Goal: Check status: Check status

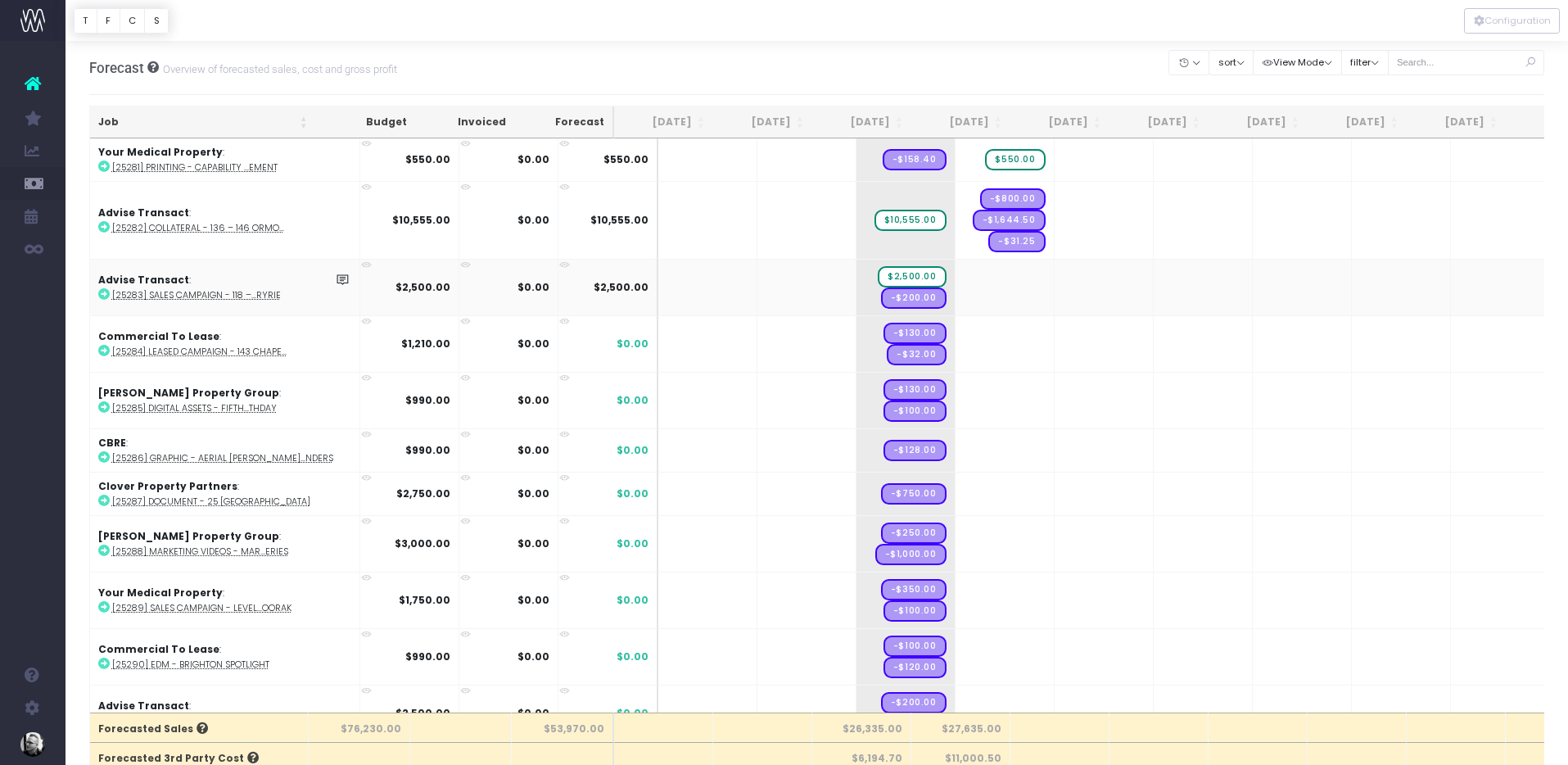
scroll to position [1651, 0]
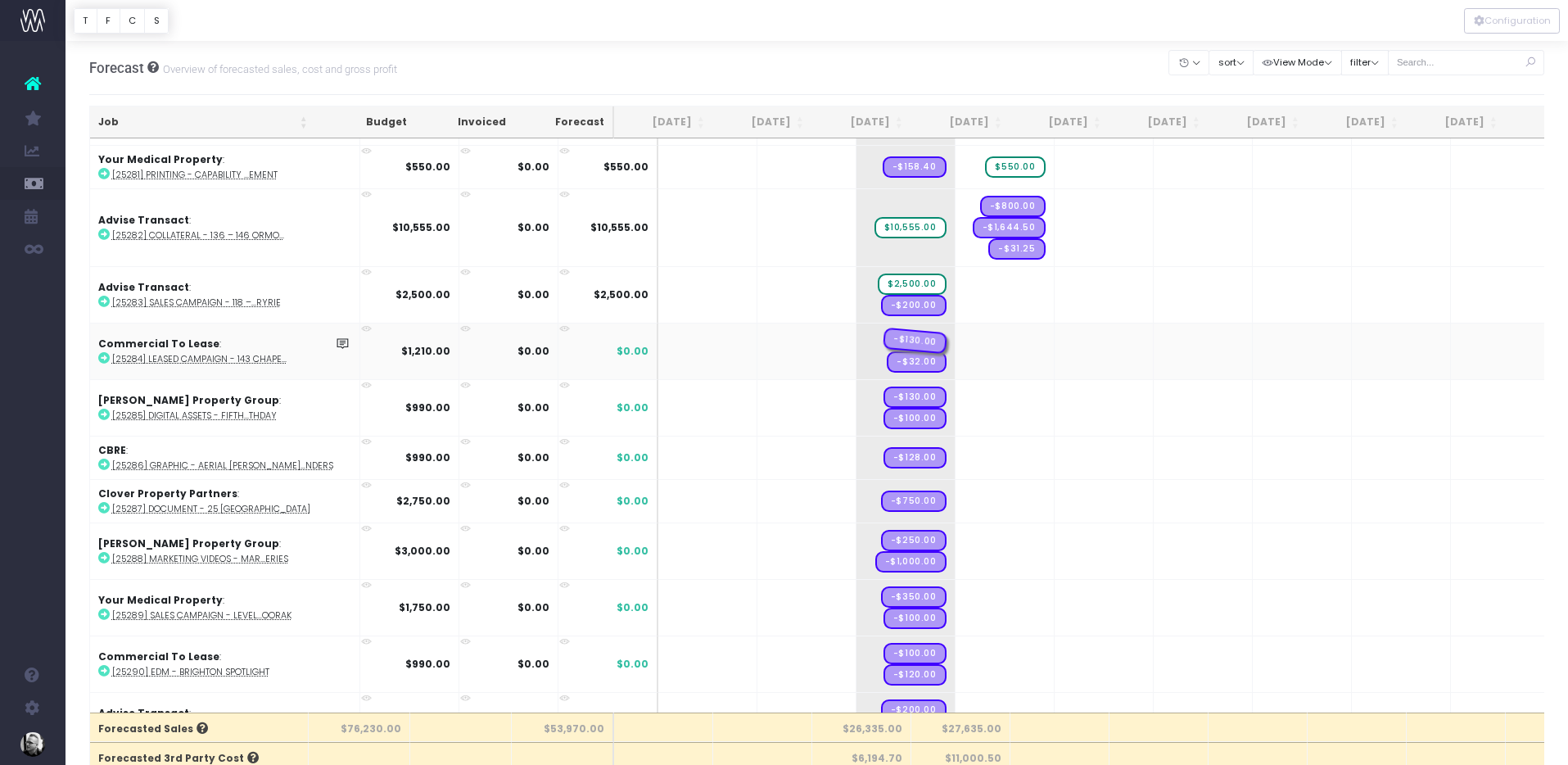
drag, startPoint x: 882, startPoint y: 339, endPoint x: 927, endPoint y: 337, distance: 45.0
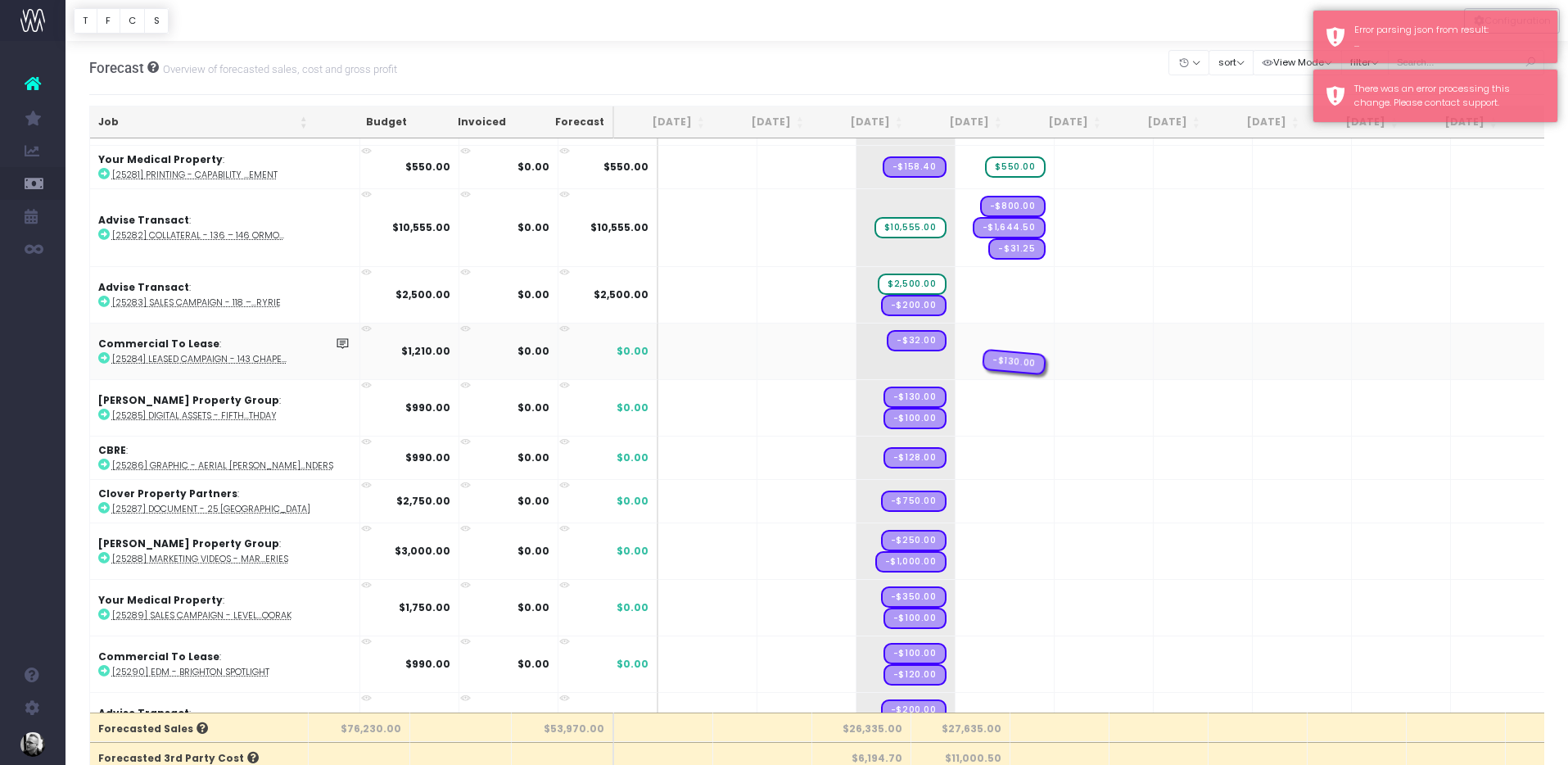
drag, startPoint x: 895, startPoint y: 359, endPoint x: 930, endPoint y: 358, distance: 35.0
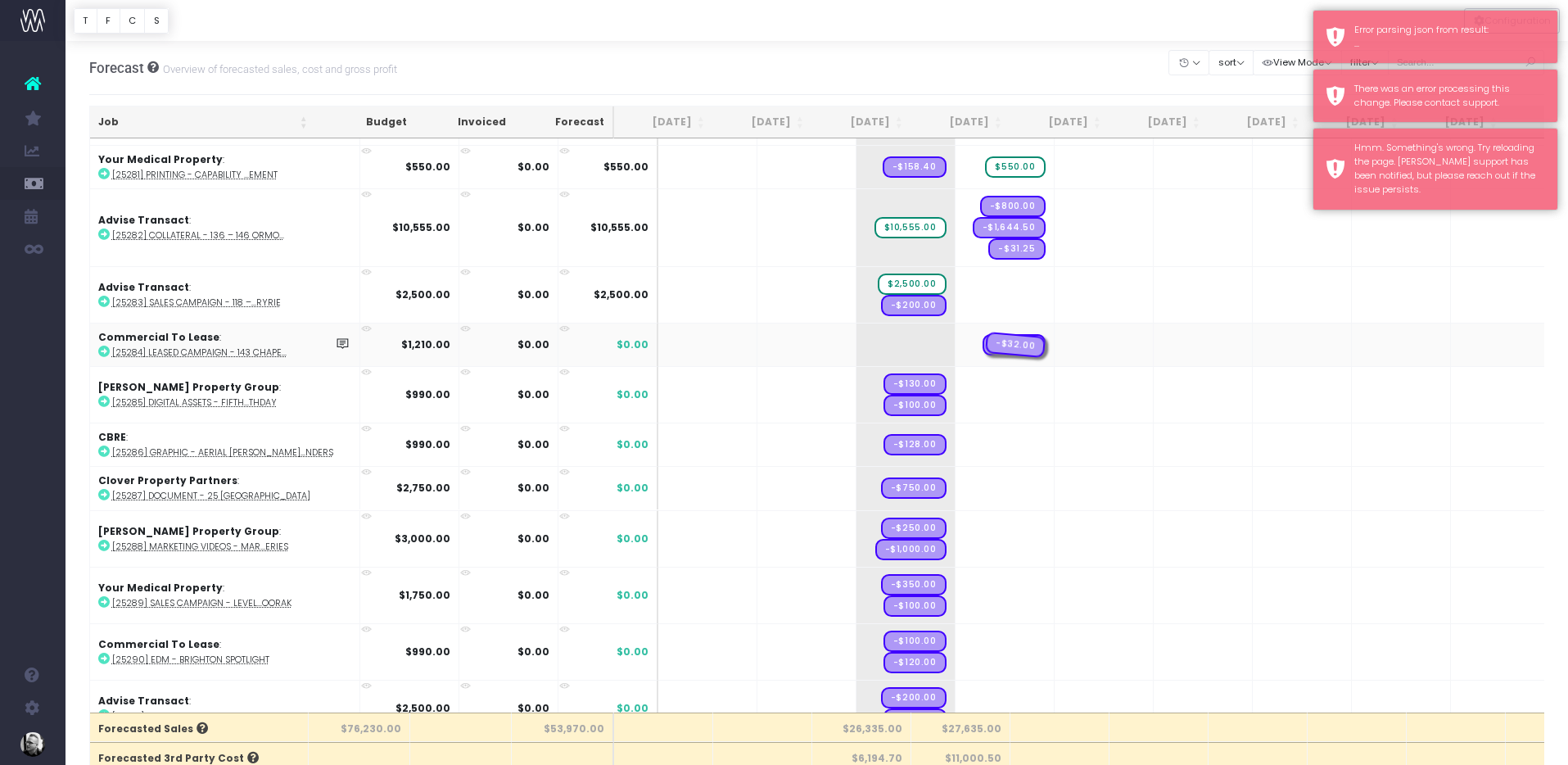
drag, startPoint x: 866, startPoint y: 340, endPoint x: 935, endPoint y: 336, distance: 69.1
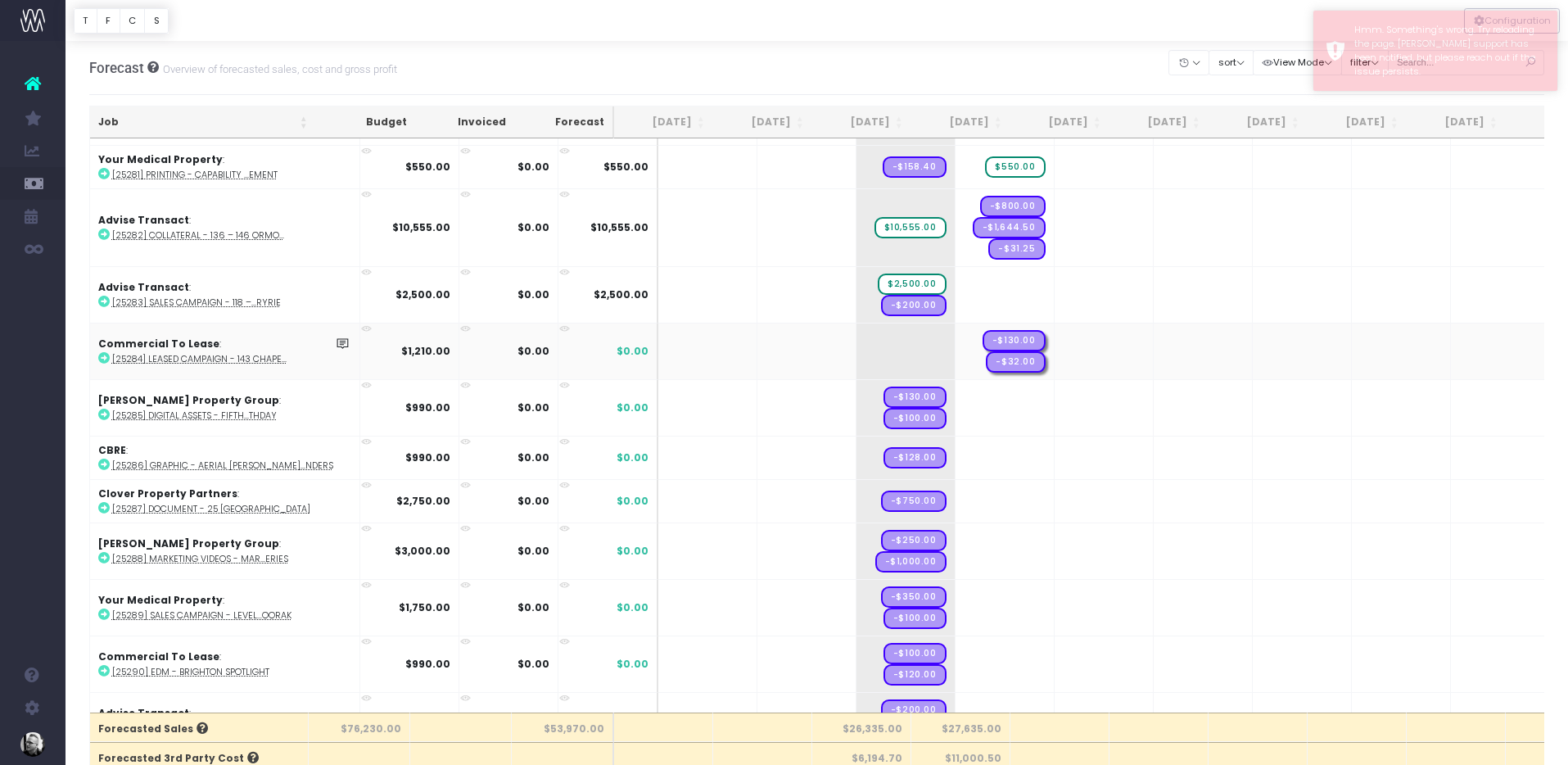
click at [869, 350] on td "+" at bounding box center [906, 351] width 99 height 56
click at [868, 351] on td "+" at bounding box center [906, 351] width 99 height 56
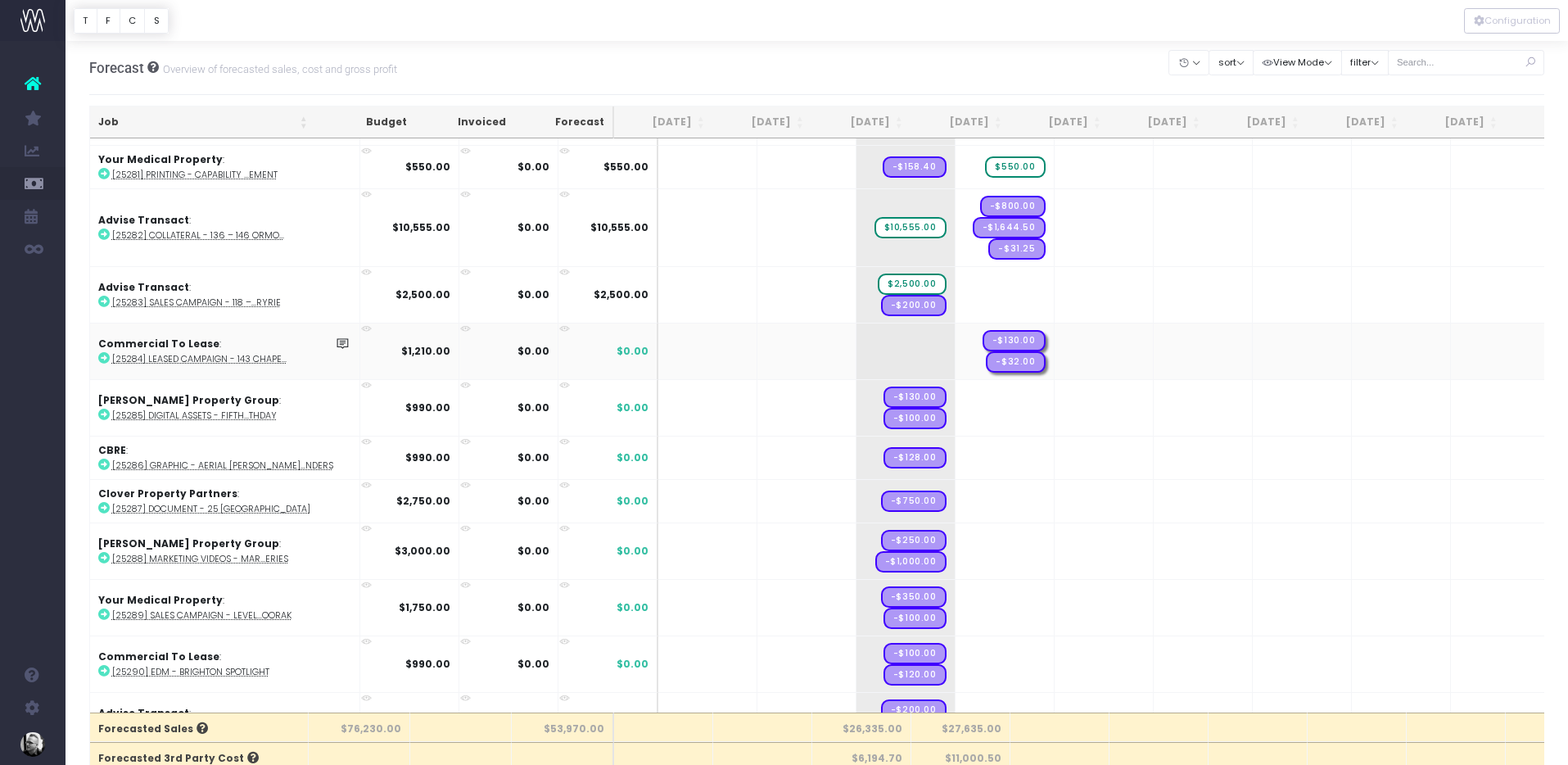
click at [857, 348] on td "+" at bounding box center [906, 351] width 99 height 56
click at [884, 341] on td "+" at bounding box center [906, 351] width 99 height 56
click at [885, 341] on td "+" at bounding box center [906, 351] width 99 height 56
click at [869, 351] on td "+" at bounding box center [906, 351] width 99 height 56
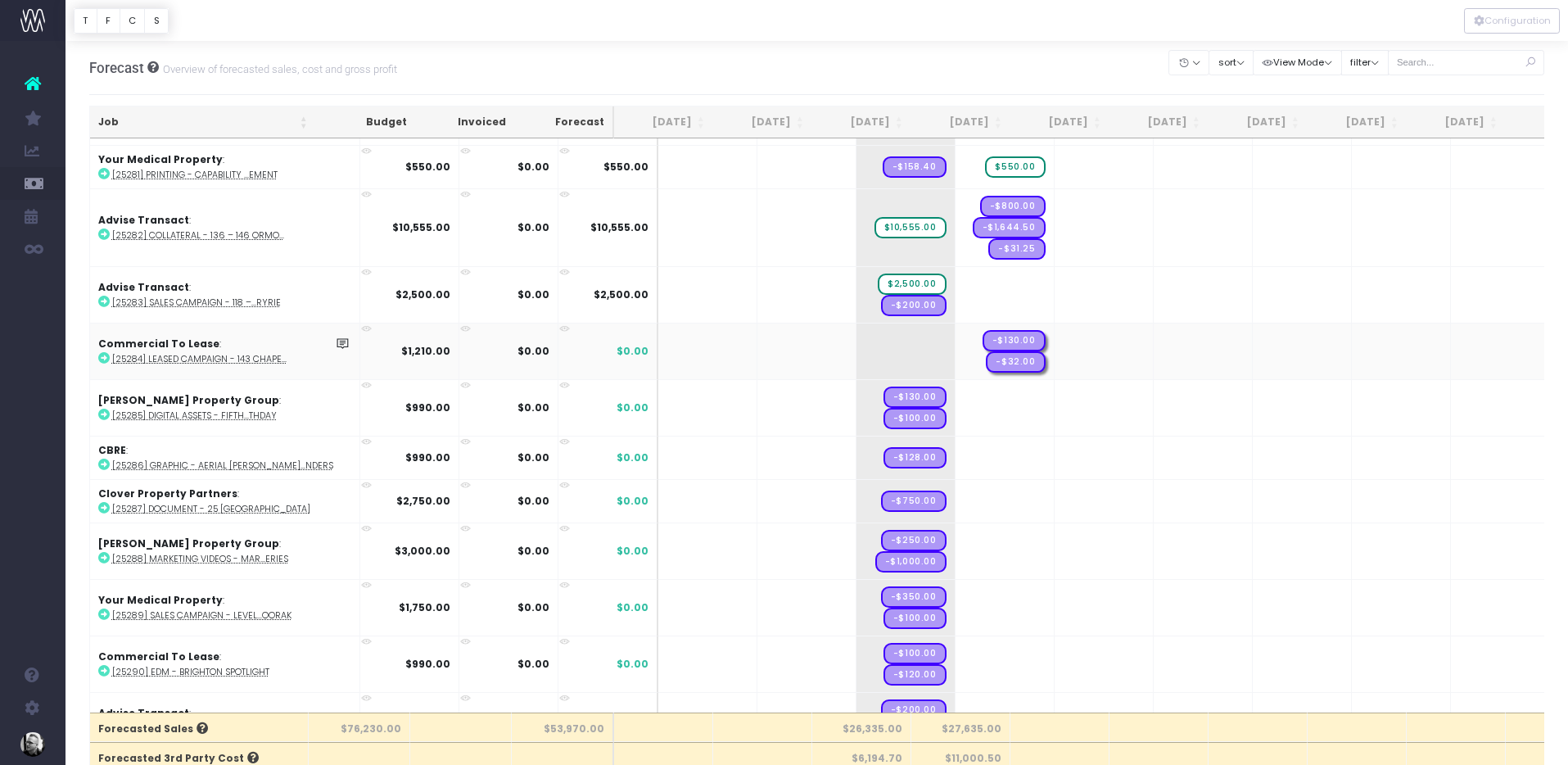
drag, startPoint x: 869, startPoint y: 351, endPoint x: 861, endPoint y: 376, distance: 26.2
click at [869, 351] on td "+" at bounding box center [906, 351] width 99 height 56
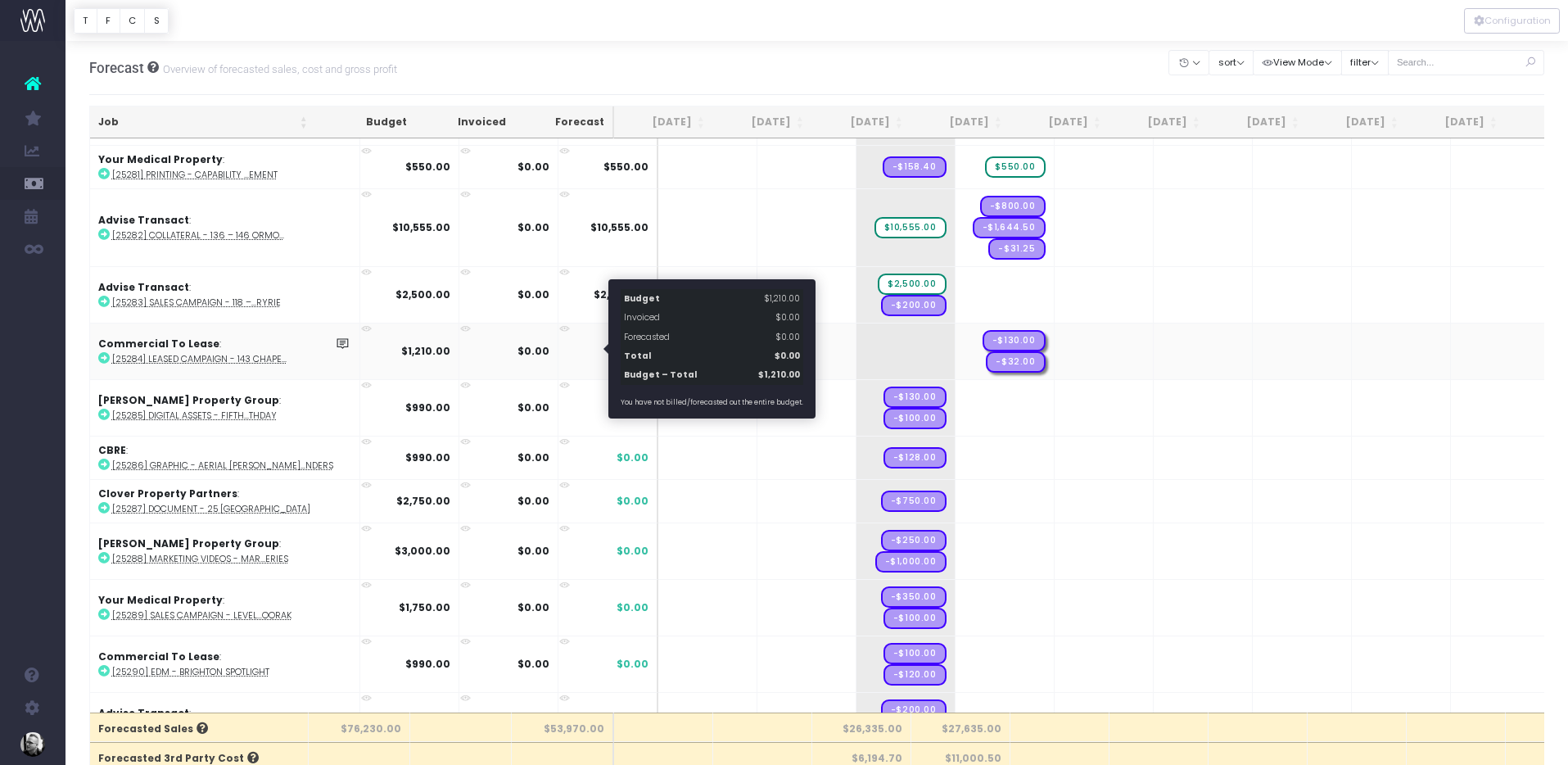
click at [617, 348] on span "$0.00" at bounding box center [632, 351] width 32 height 15
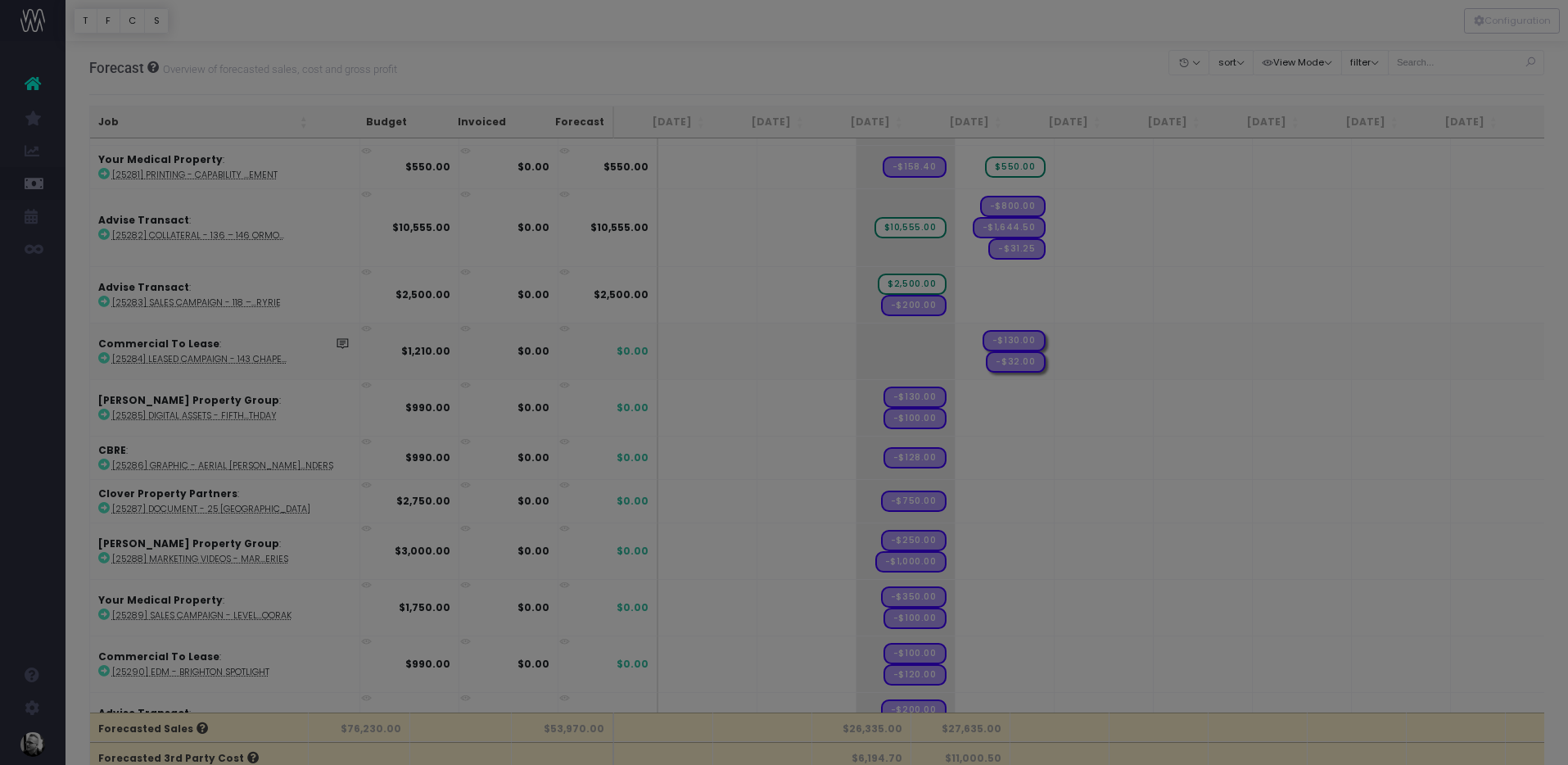
click at [576, 348] on div at bounding box center [784, 382] width 1568 height 765
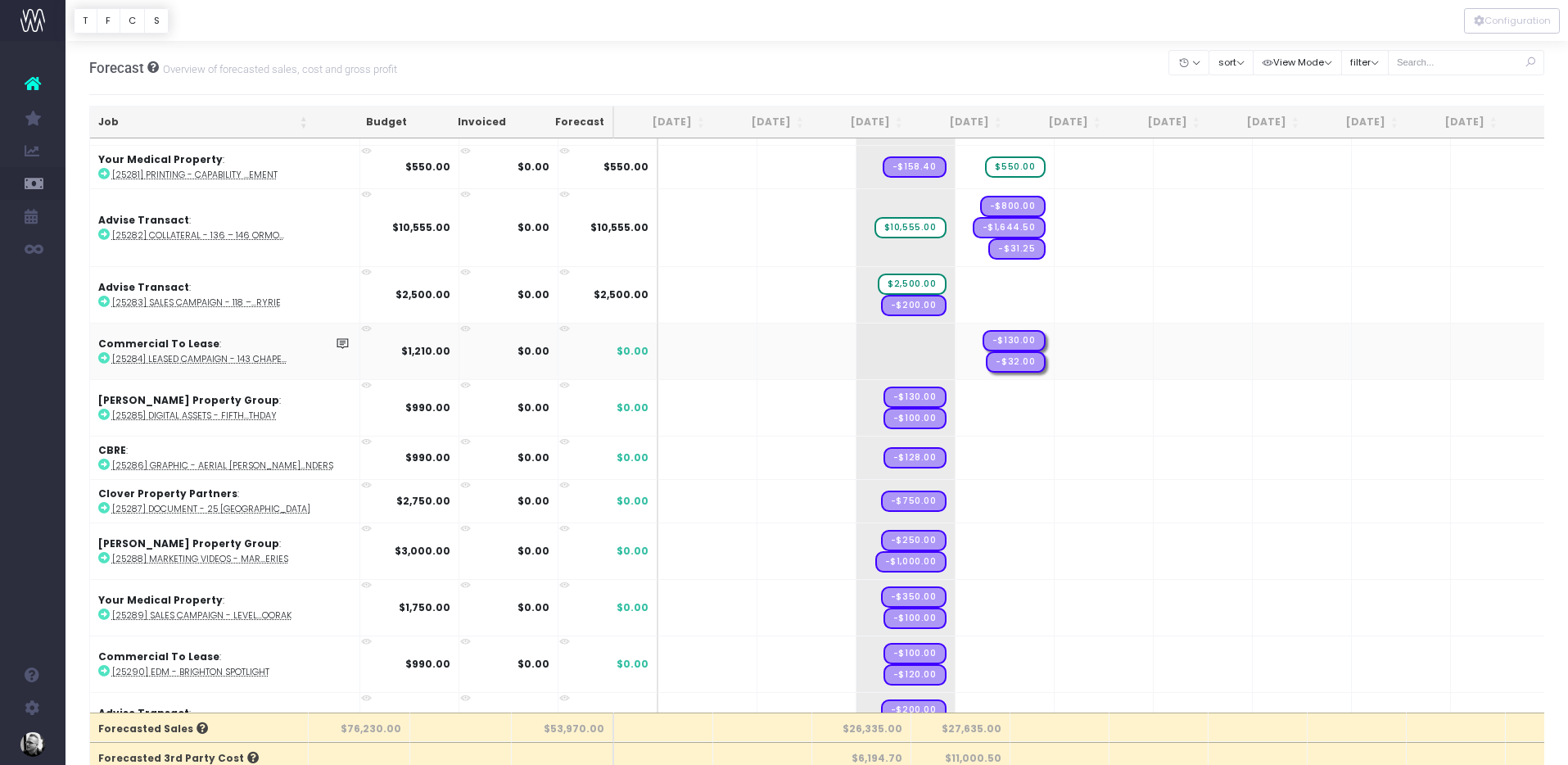
click at [776, 345] on td at bounding box center [807, 351] width 99 height 56
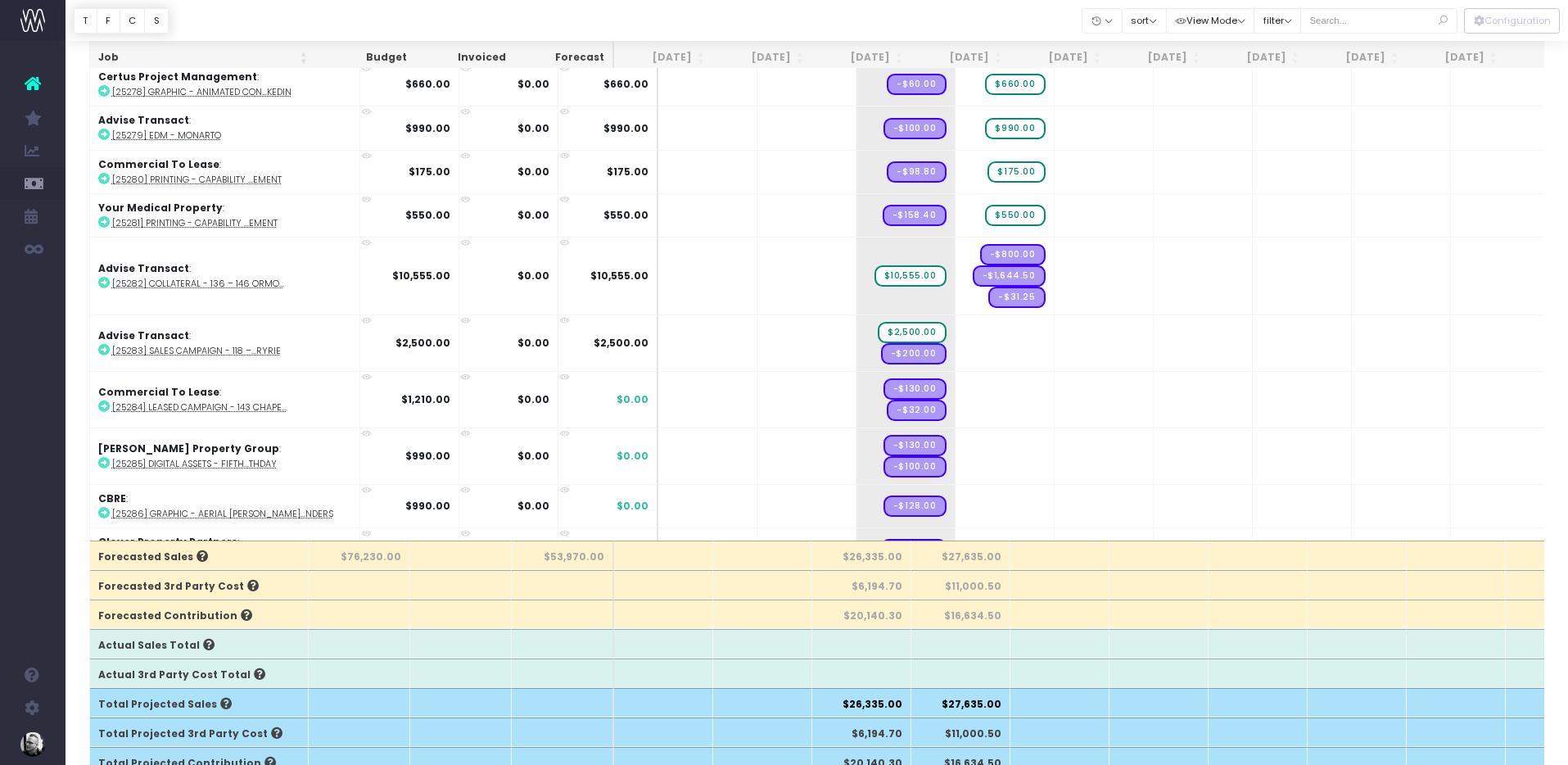
scroll to position [1482, 0]
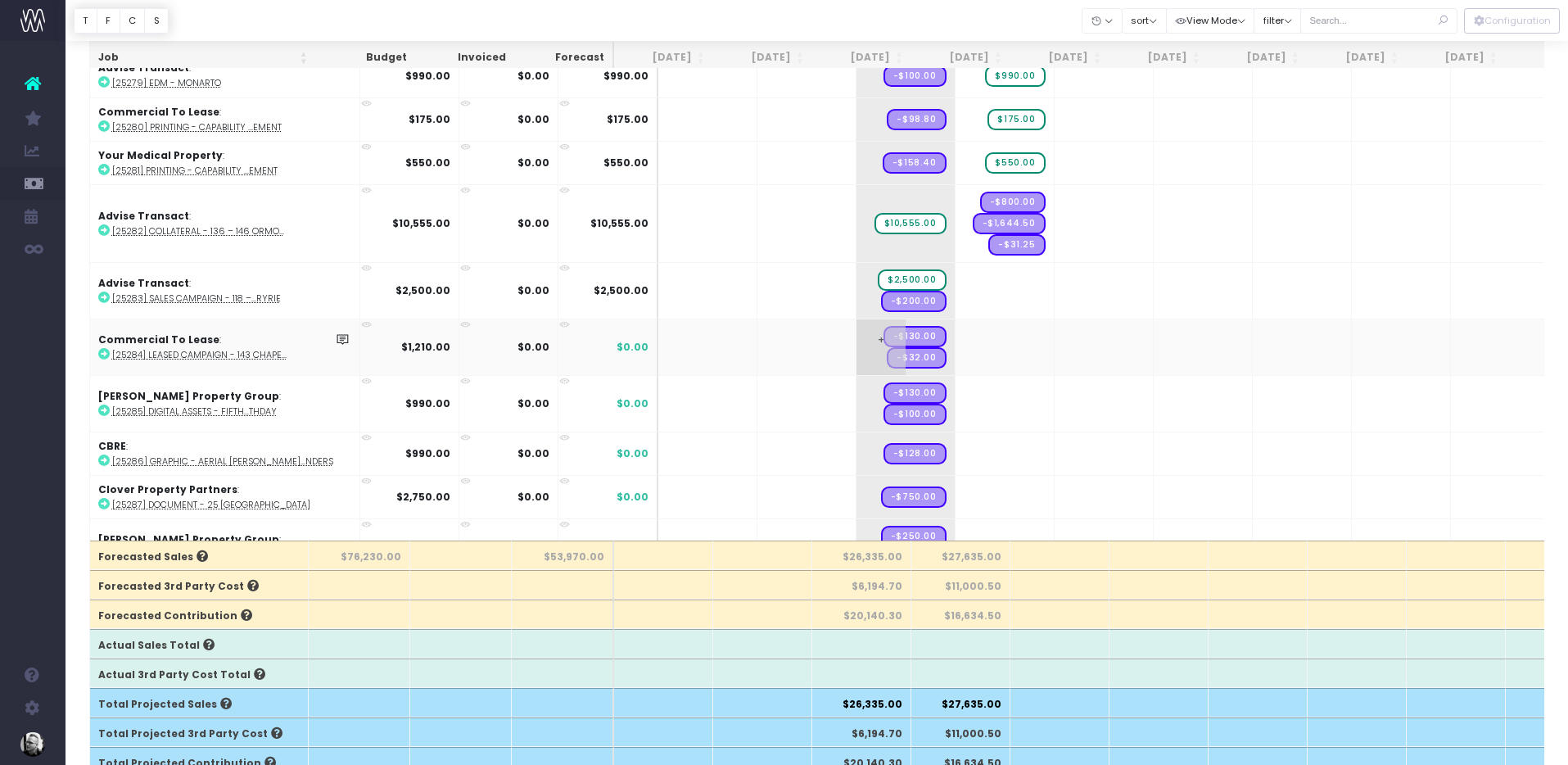
click at [857, 336] on span "+" at bounding box center [881, 347] width 50 height 55
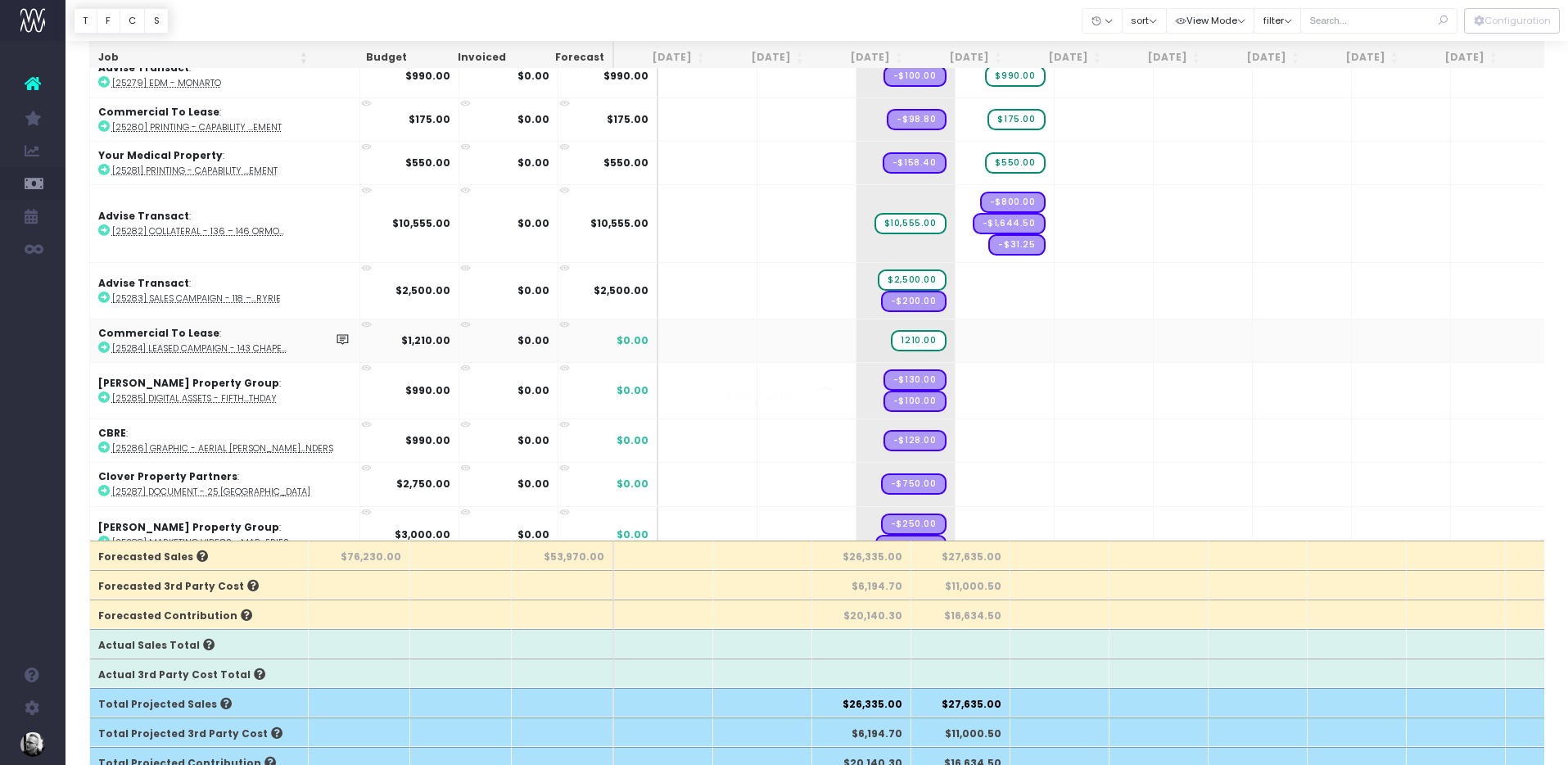
click at [951, 389] on body "Oh my... this is bad. [PERSON_NAME] wasn't able to load this page. Please conta…" at bounding box center [784, 210] width 1568 height 765
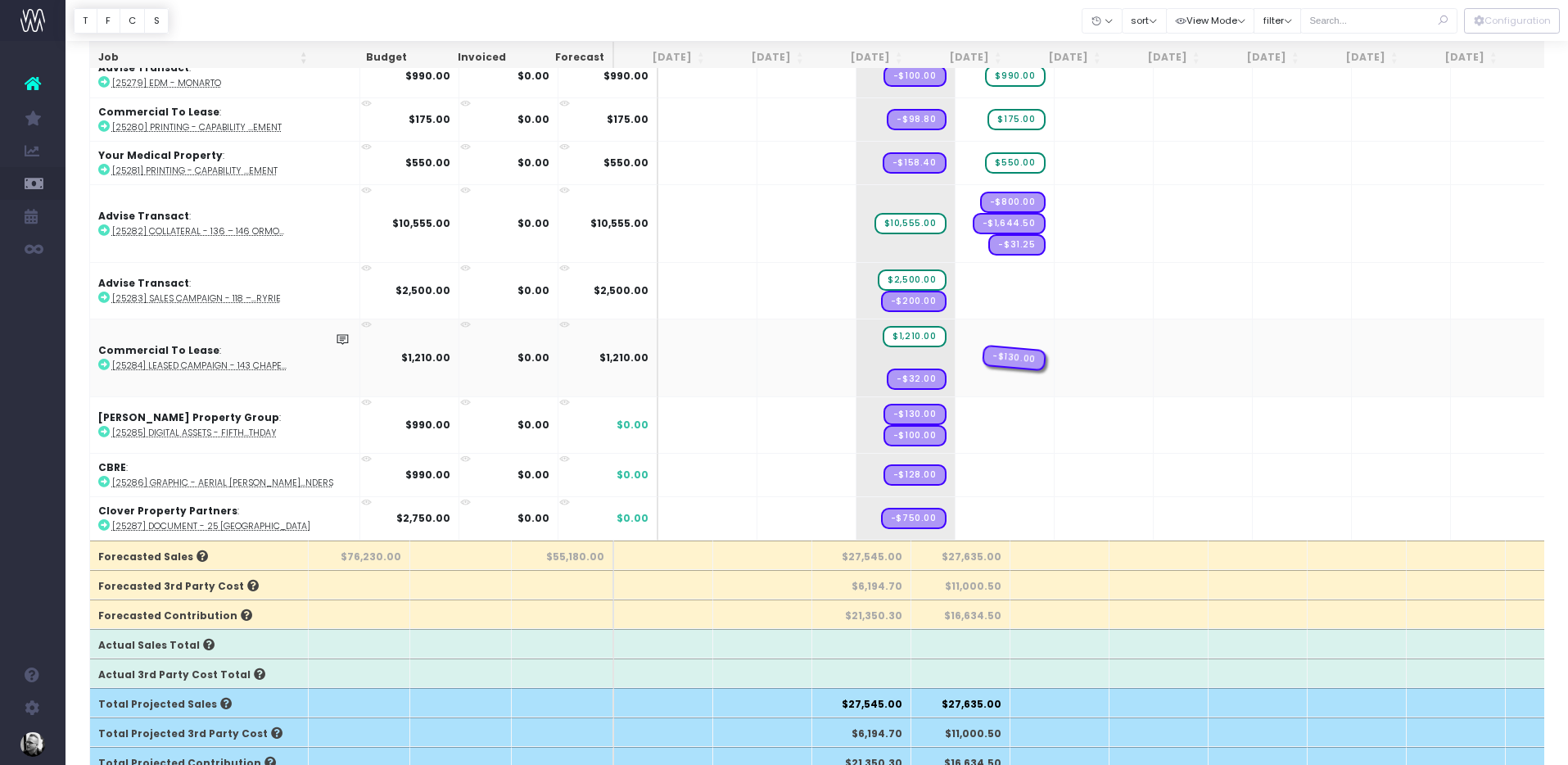
drag, startPoint x: 873, startPoint y: 354, endPoint x: 936, endPoint y: 351, distance: 63.1
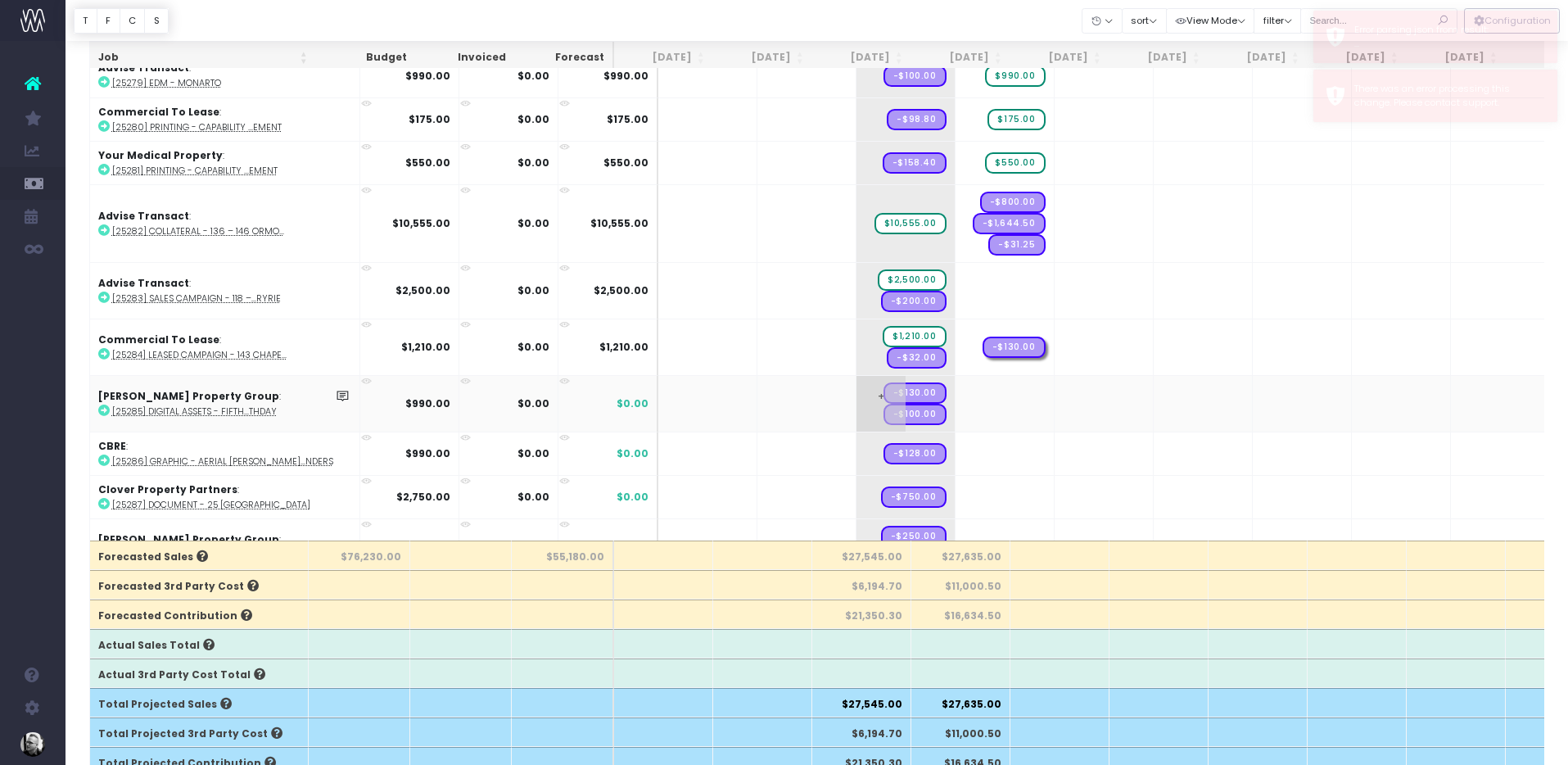
click at [857, 398] on span "+" at bounding box center [881, 403] width 50 height 55
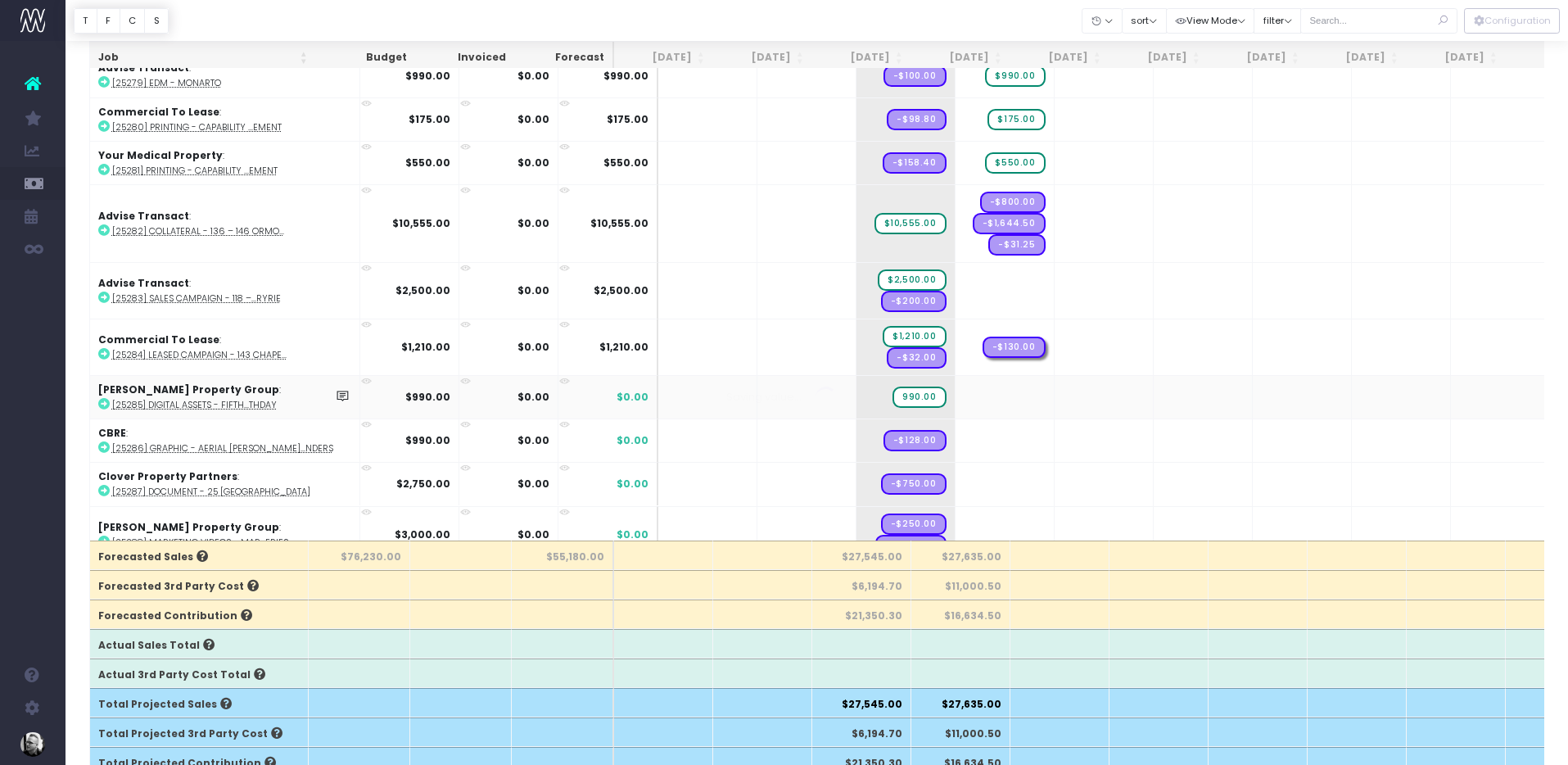
click at [833, 441] on body "Oh my... this is bad. [PERSON_NAME] wasn't able to load this page. Please conta…" at bounding box center [784, 210] width 1568 height 765
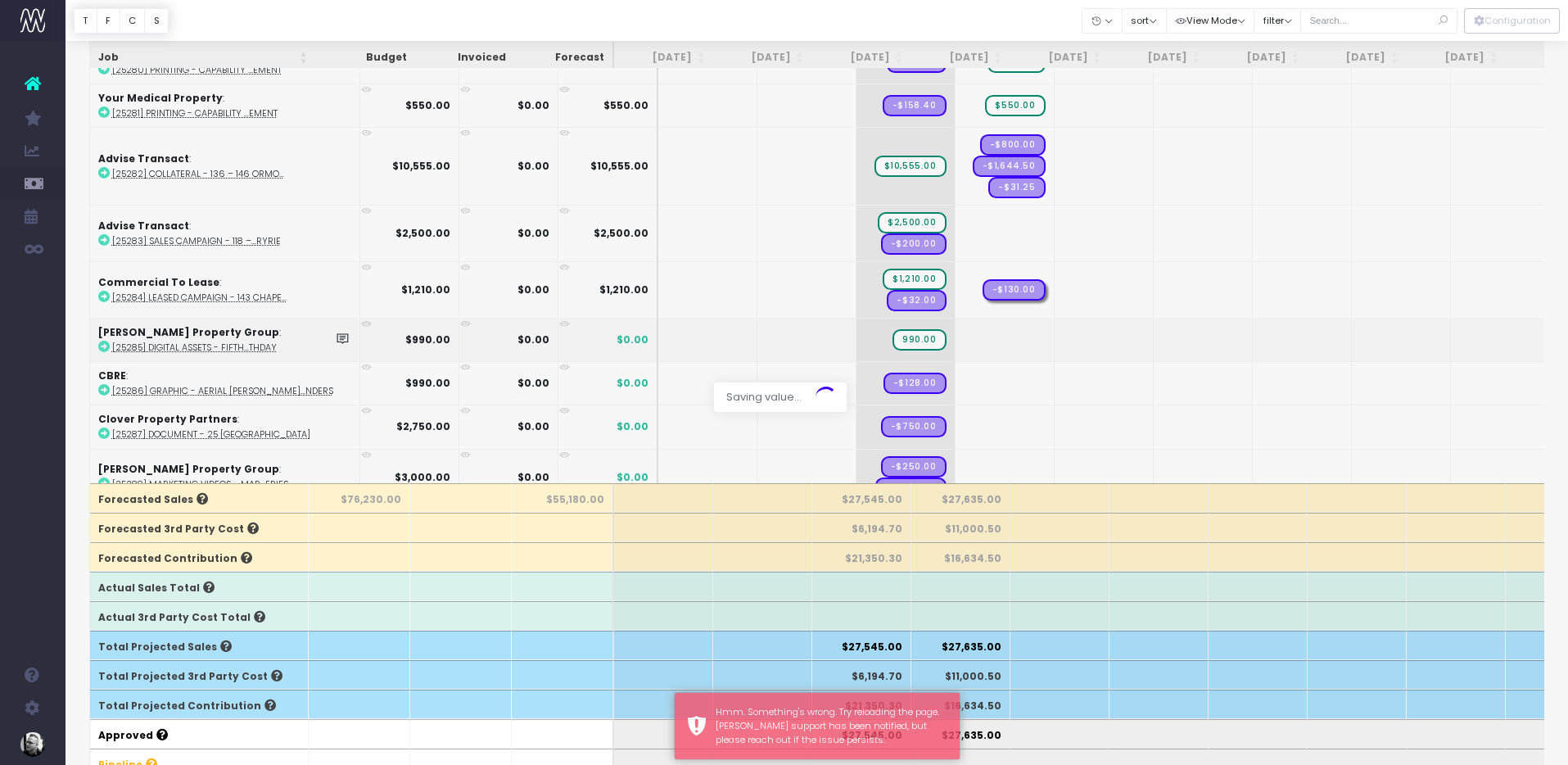
scroll to position [0, 0]
